Goal: Information Seeking & Learning: Learn about a topic

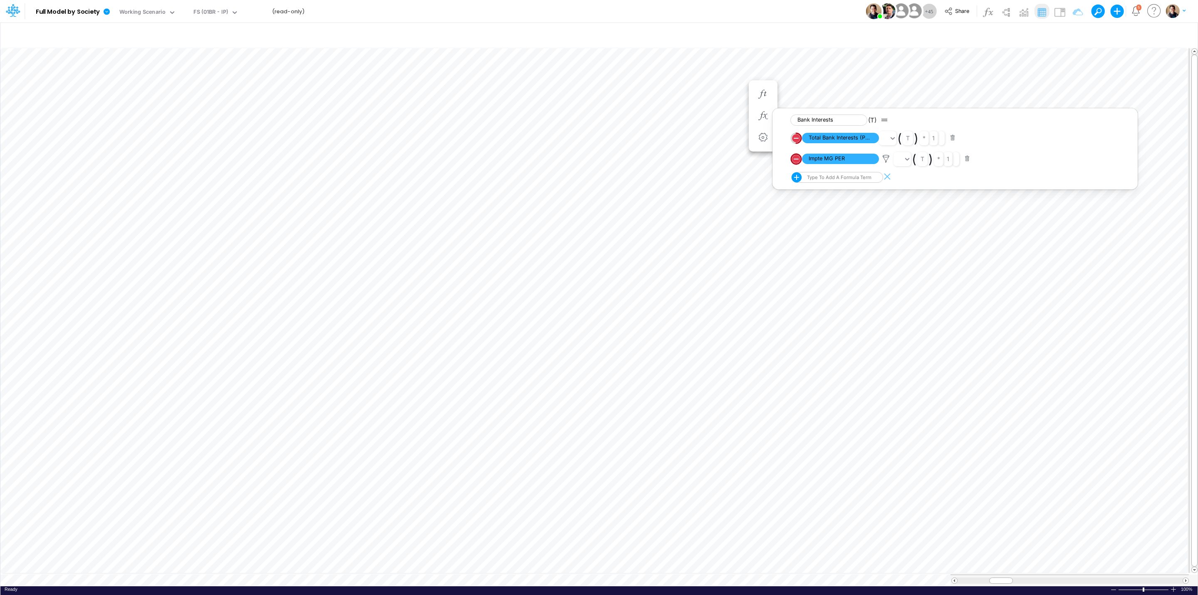
scroll to position [0, 0]
click at [482, 9] on div "Model Full Model by Society Edit model settings Duplicate Import QuickBooks Qui…" at bounding box center [599, 11] width 1078 height 22
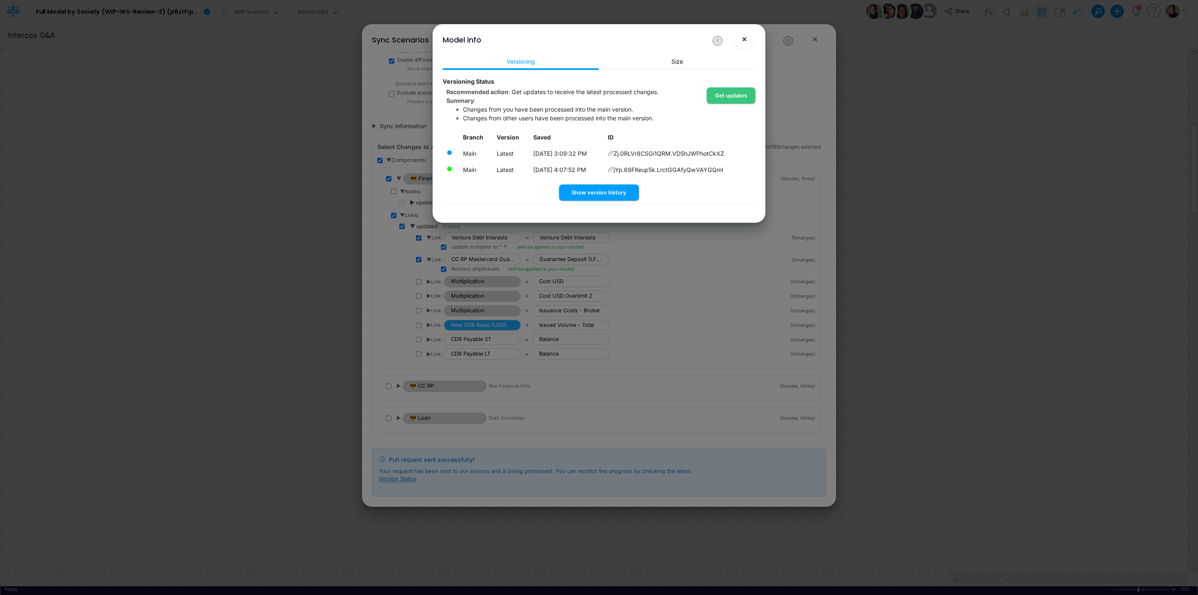
scroll to position [39, 0]
click at [745, 39] on span "×" at bounding box center [744, 39] width 5 height 10
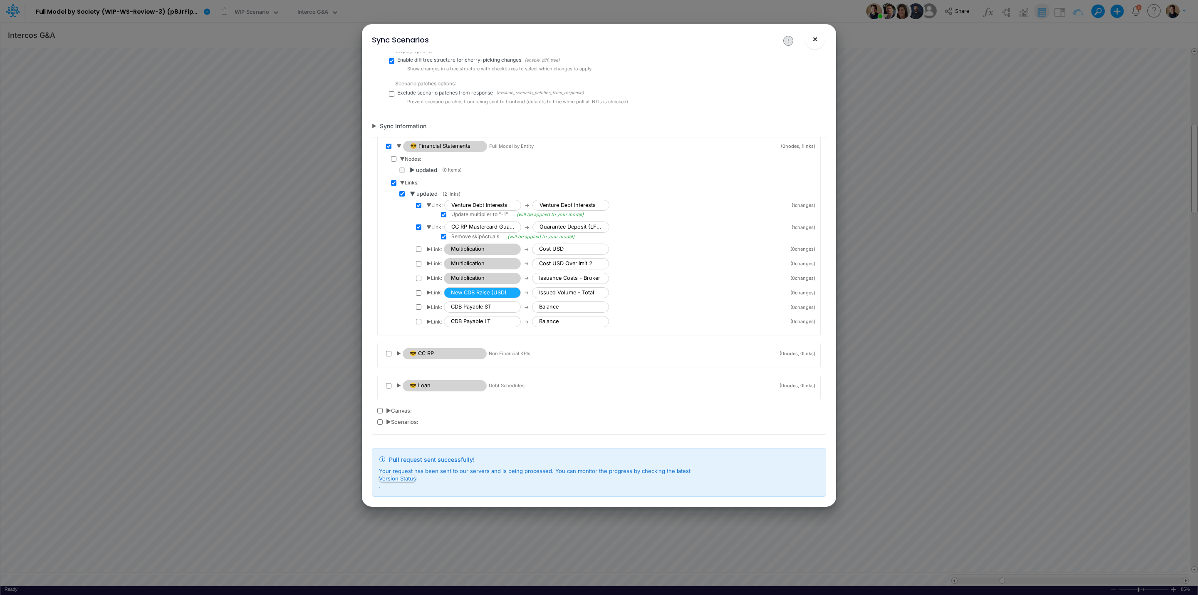
click at [823, 35] on button "×" at bounding box center [815, 39] width 20 height 20
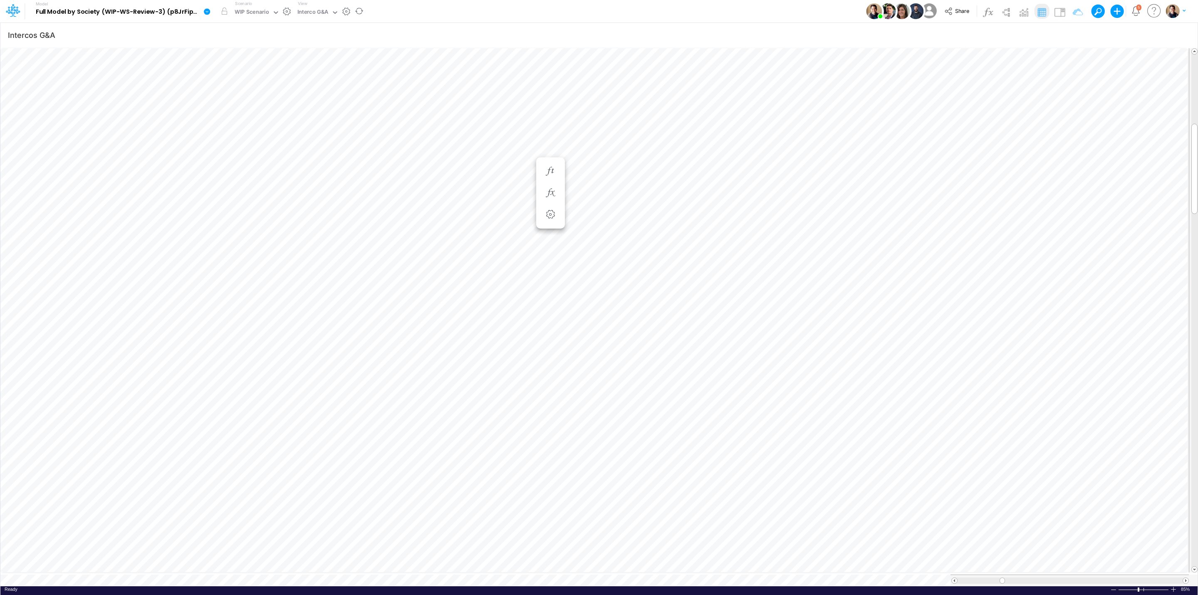
click at [208, 10] on icon at bounding box center [207, 11] width 6 height 6
click at [258, 87] on button "View model info" at bounding box center [248, 86] width 89 height 13
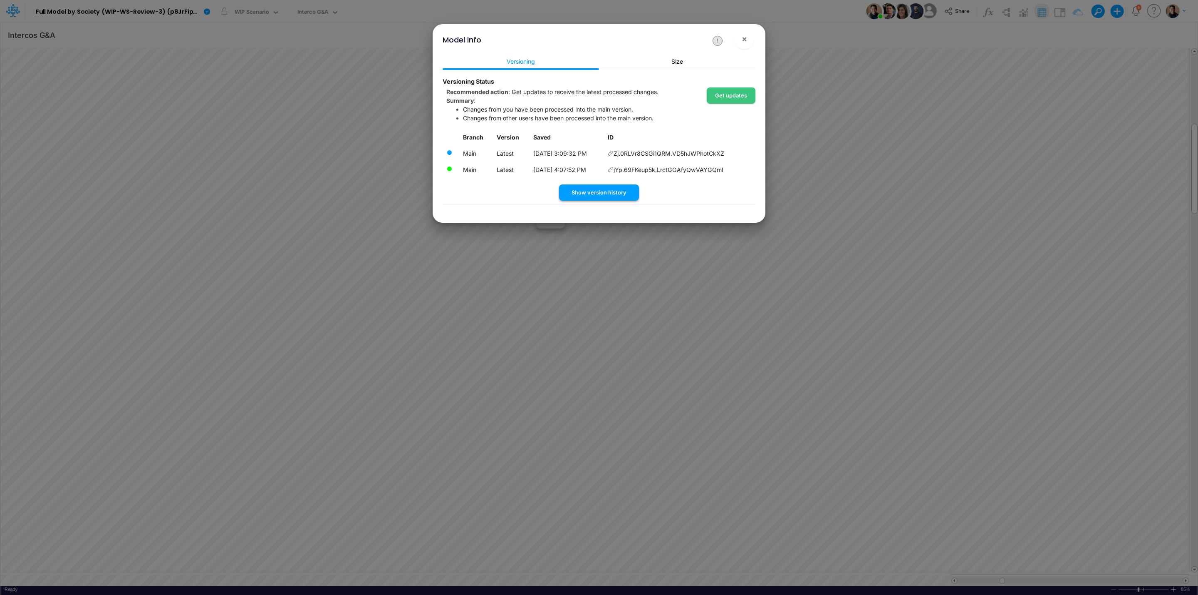
click at [613, 190] on button "Show version history" at bounding box center [599, 192] width 80 height 16
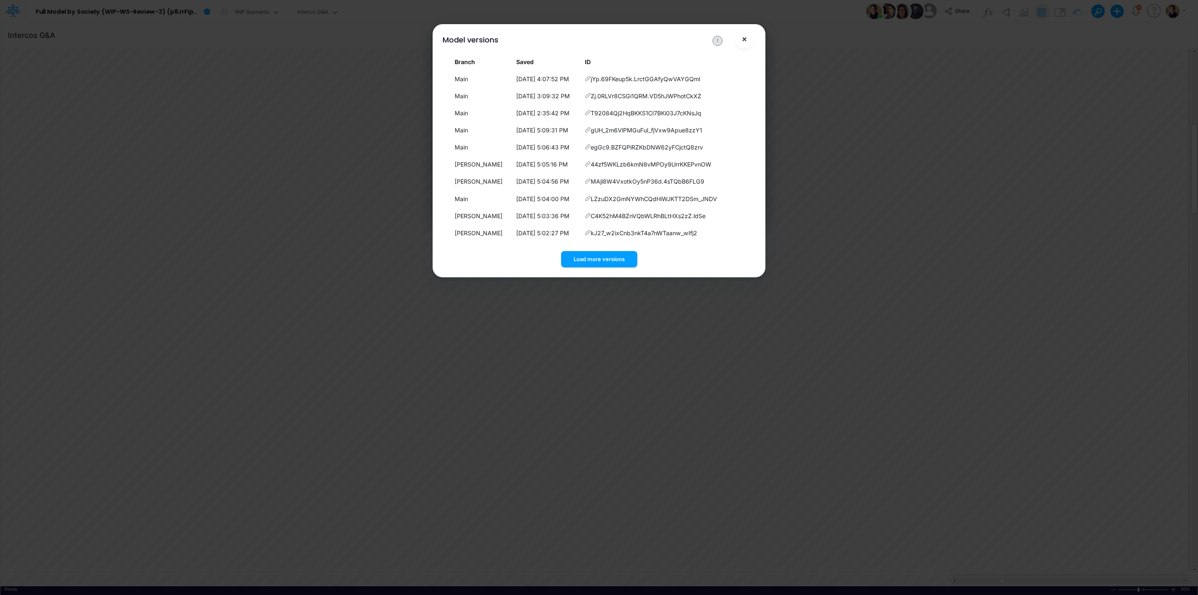
click at [745, 41] on span "×" at bounding box center [744, 39] width 5 height 10
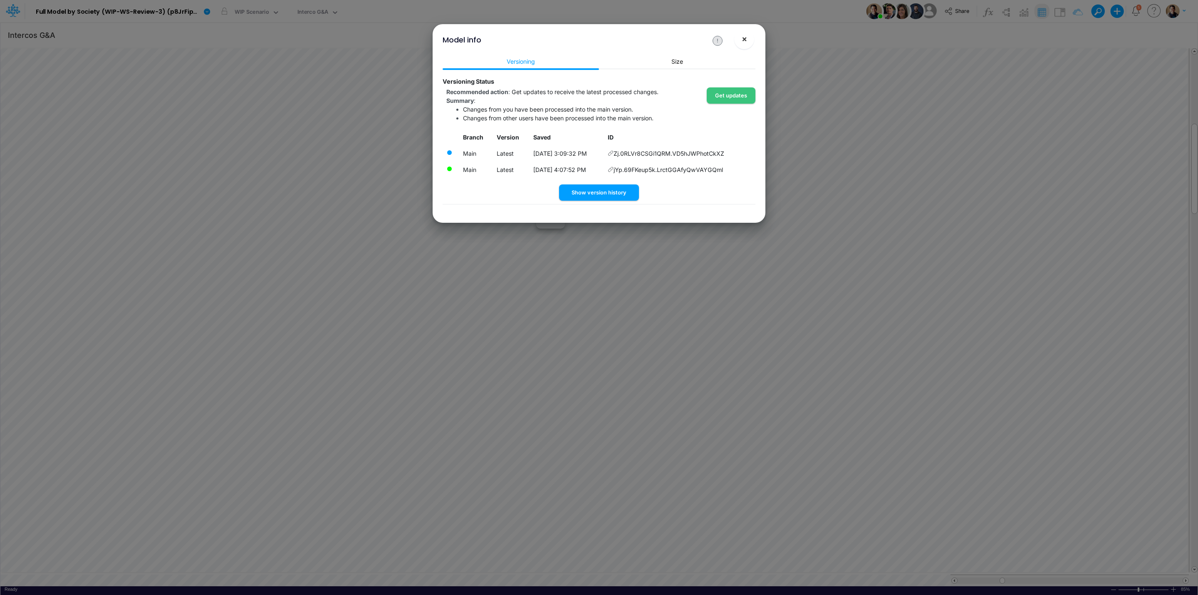
drag, startPoint x: 748, startPoint y: 43, endPoint x: 718, endPoint y: 26, distance: 33.9
click at [748, 43] on button "×" at bounding box center [744, 39] width 20 height 20
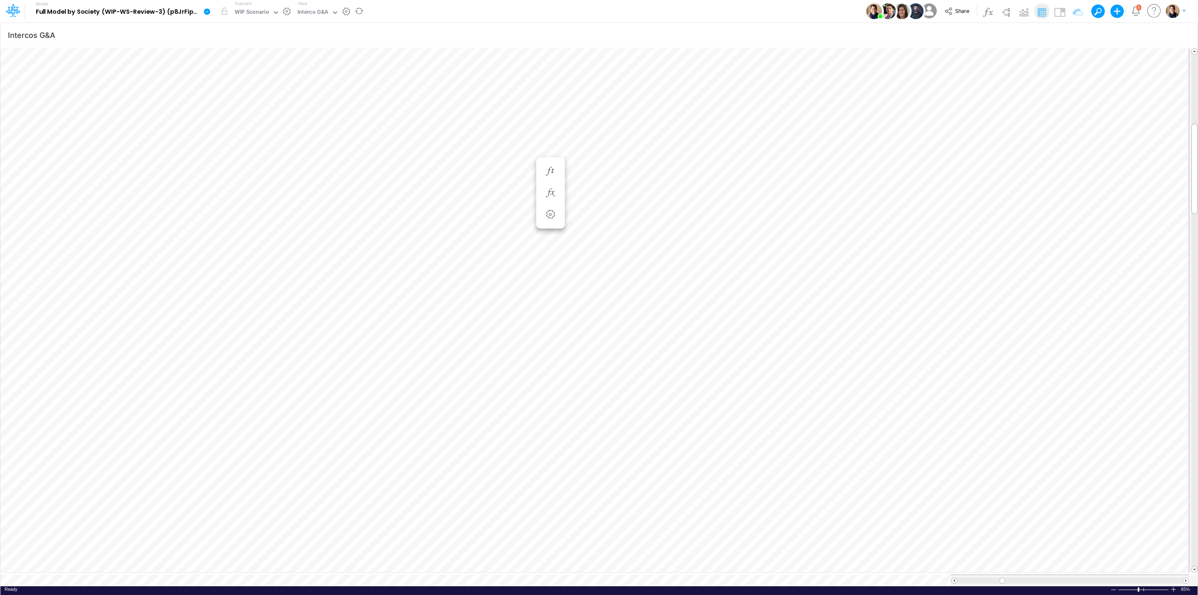
click at [207, 7] on link at bounding box center [209, 11] width 17 height 22
click at [242, 9] on div "WIP Scenario" at bounding box center [252, 13] width 35 height 10
click at [506, 7] on div "Model Full Model by Society (WIP-WS-Review-3) (p8JrFipGveTU7I_vk960F.EPc.b3Teyw…" at bounding box center [599, 11] width 1078 height 22
click at [553, 194] on icon "button" at bounding box center [551, 192] width 12 height 9
click at [632, 13] on div "Model Full Model by Society (WIP-WS-Review-3) (p8JrFipGveTU7I_vk960F.EPc.b3Teyw…" at bounding box center [599, 11] width 1078 height 22
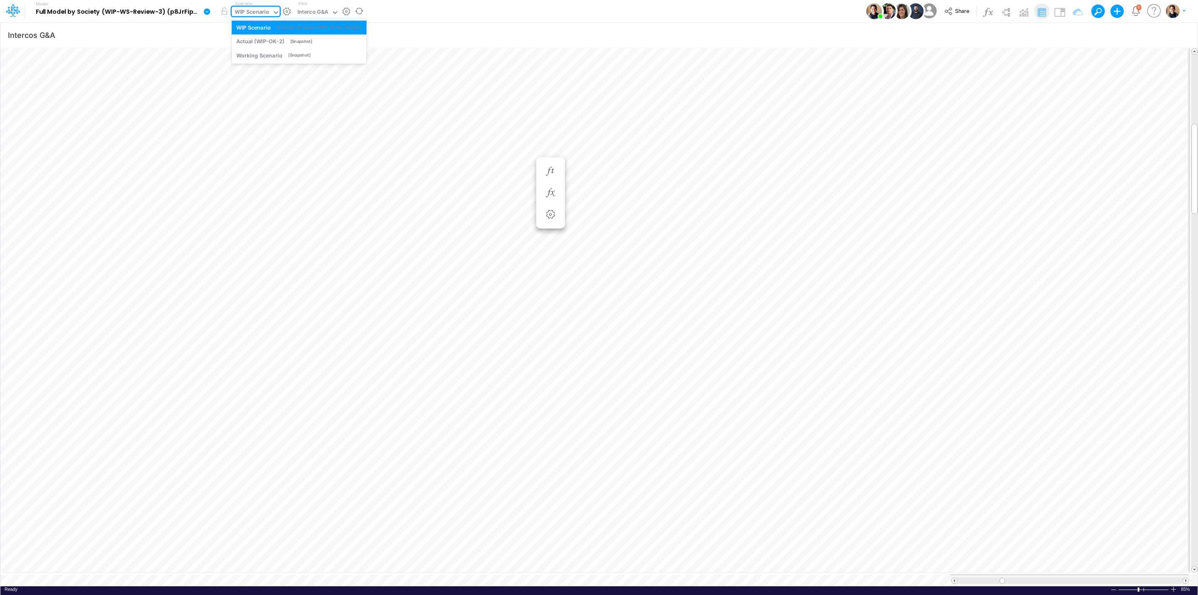
click at [261, 12] on div "WIP Scenario" at bounding box center [252, 13] width 35 height 10
click at [256, 12] on div "WIP Scenario" at bounding box center [252, 13] width 35 height 10
click at [255, 12] on div "WIP Scenario" at bounding box center [252, 13] width 35 height 10
click at [535, 9] on div "Model Full Model by Society (WIP-WS-Review-3) (p8JrFipGveTU7I_vk960F.EPc.b3Teyw…" at bounding box center [599, 11] width 1078 height 22
click at [321, 13] on div "Interco G&A" at bounding box center [312, 13] width 31 height 10
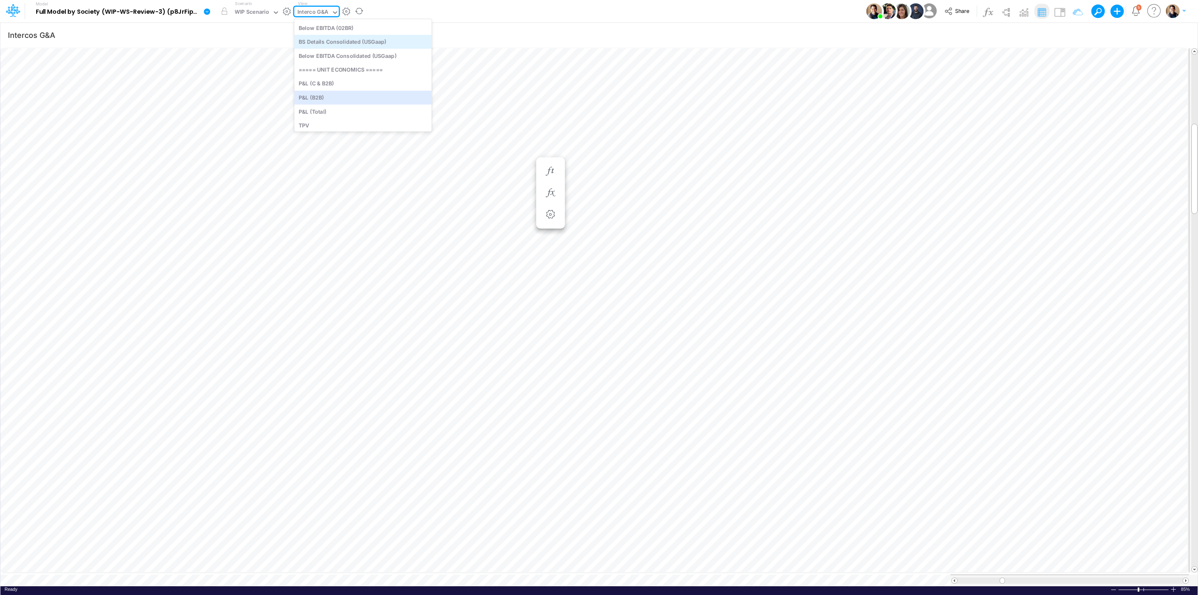
scroll to position [0, 0]
click at [340, 26] on div "====== INPUTS ======" at bounding box center [362, 27] width 137 height 14
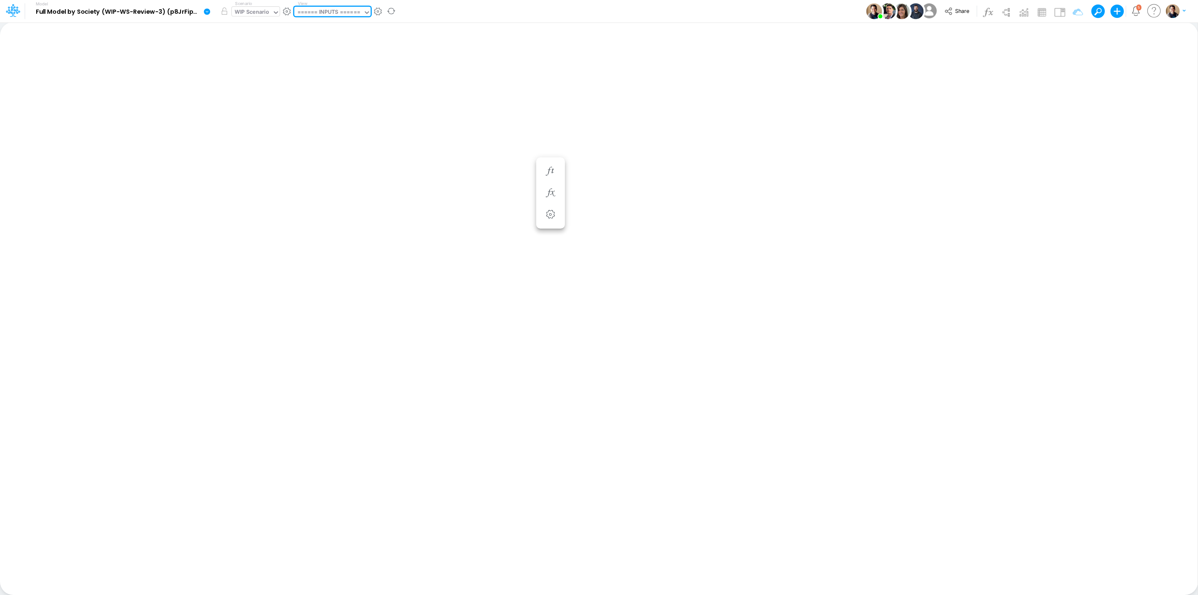
click at [255, 12] on div "WIP Scenario" at bounding box center [252, 13] width 35 height 10
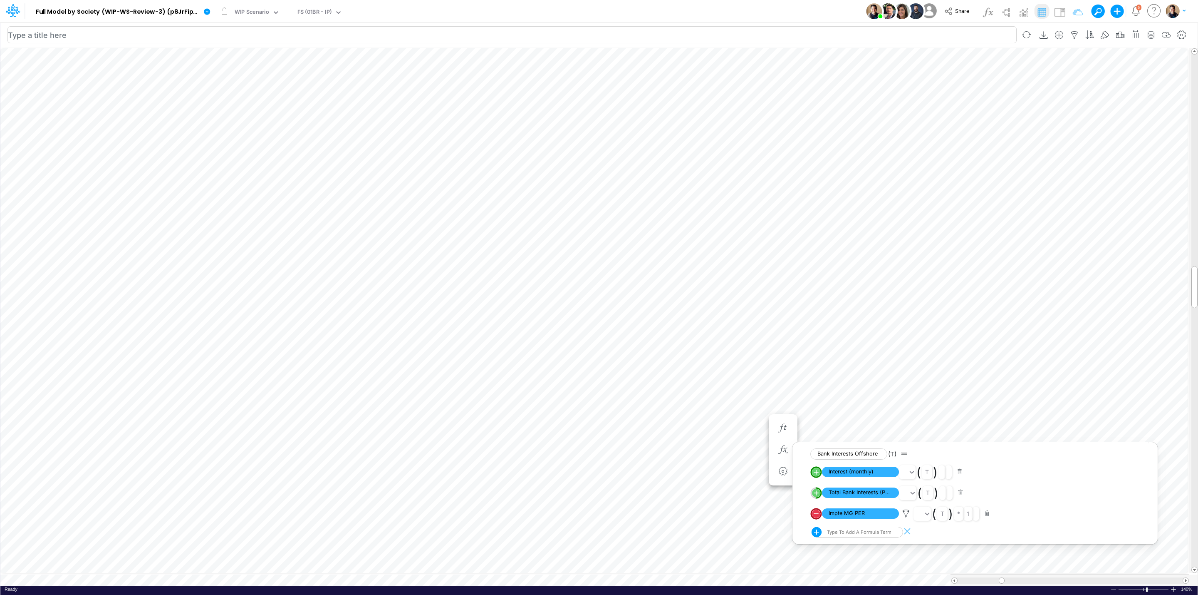
scroll to position [0, 0]
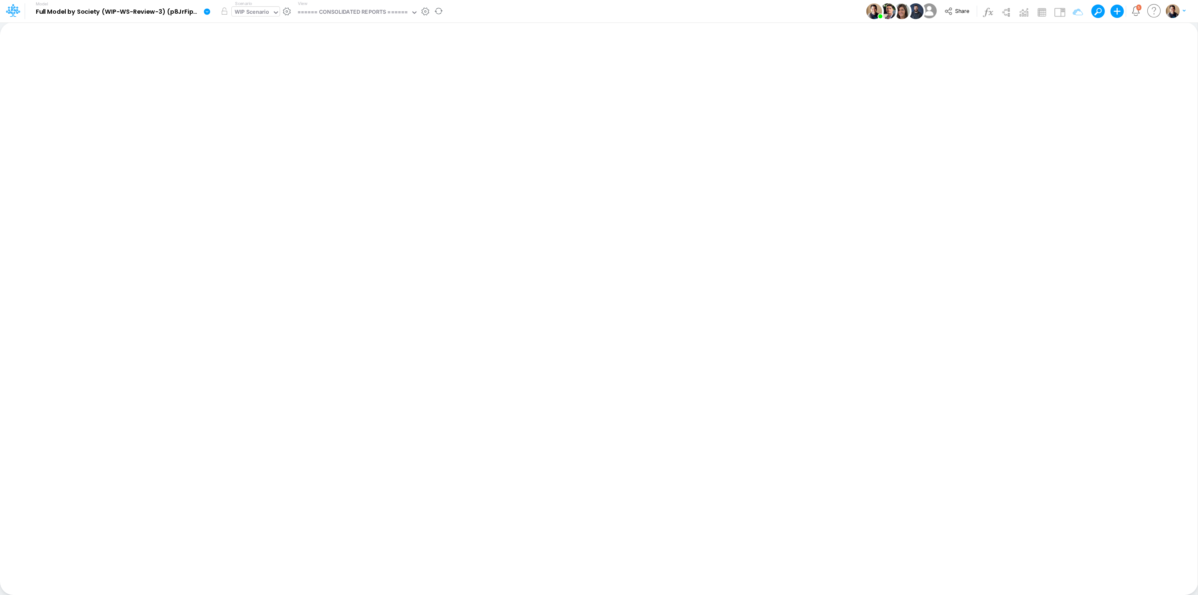
click at [249, 12] on div "WIP Scenario" at bounding box center [252, 13] width 35 height 10
click at [310, 42] on div "[Snapshot]" at bounding box center [301, 41] width 22 height 6
click at [226, 10] on button "button" at bounding box center [224, 11] width 15 height 15
click at [263, 9] on div "Actual (WIP-OK-2)" at bounding box center [259, 13] width 48 height 10
click at [265, 55] on div "Working Scenario" at bounding box center [259, 55] width 46 height 8
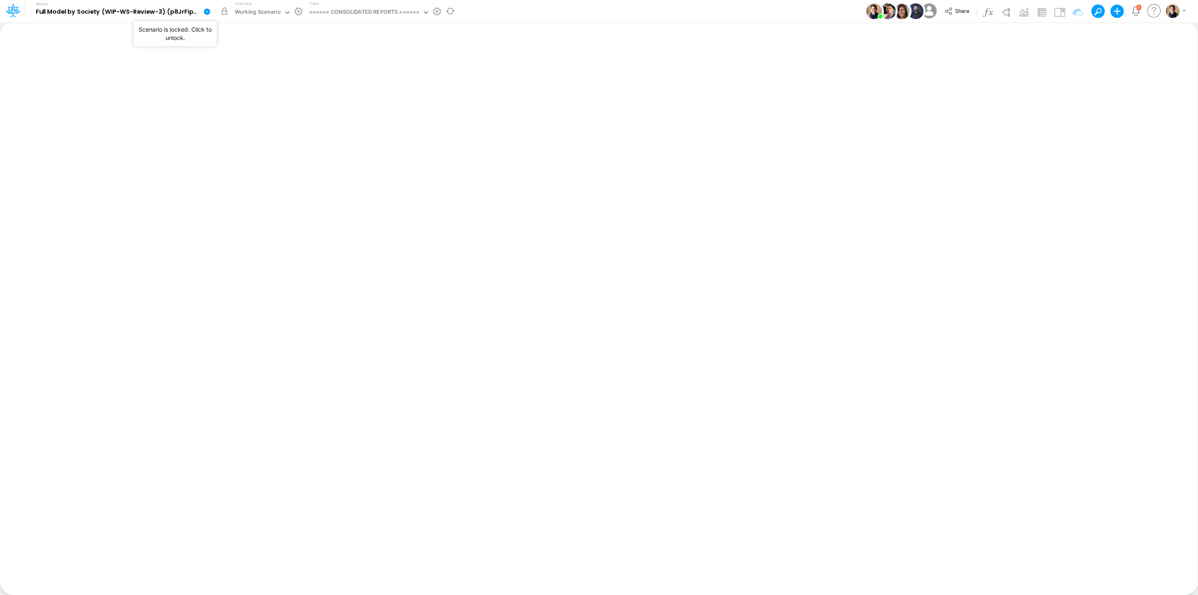
click at [223, 9] on button "button" at bounding box center [224, 11] width 15 height 15
click at [205, 9] on icon at bounding box center [206, 11] width 7 height 7
click at [255, 89] on button "View model info" at bounding box center [248, 86] width 89 height 13
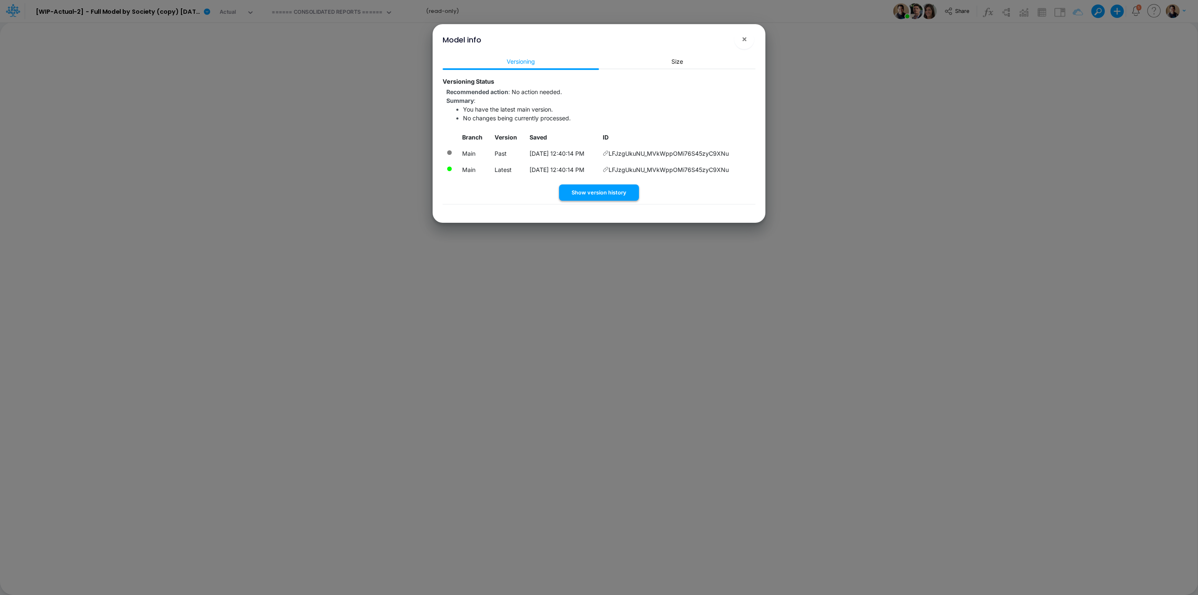
click at [622, 189] on button "Show version history" at bounding box center [599, 192] width 80 height 16
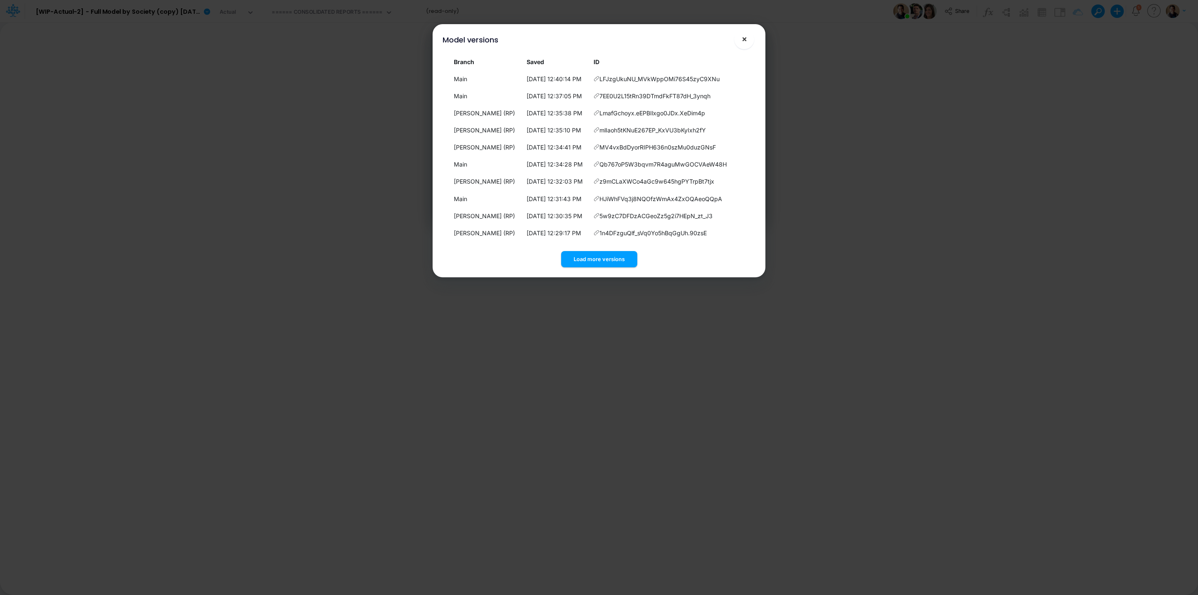
click at [744, 39] on span "×" at bounding box center [744, 39] width 5 height 10
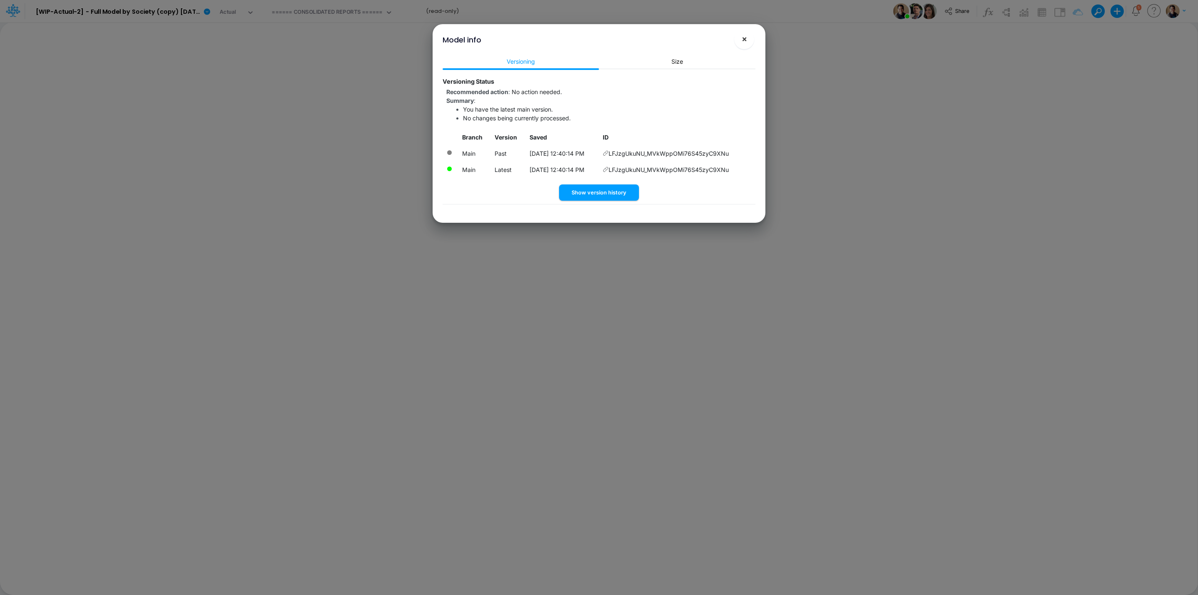
click at [746, 40] on span "×" at bounding box center [744, 39] width 5 height 10
